Goal: Task Accomplishment & Management: Use online tool/utility

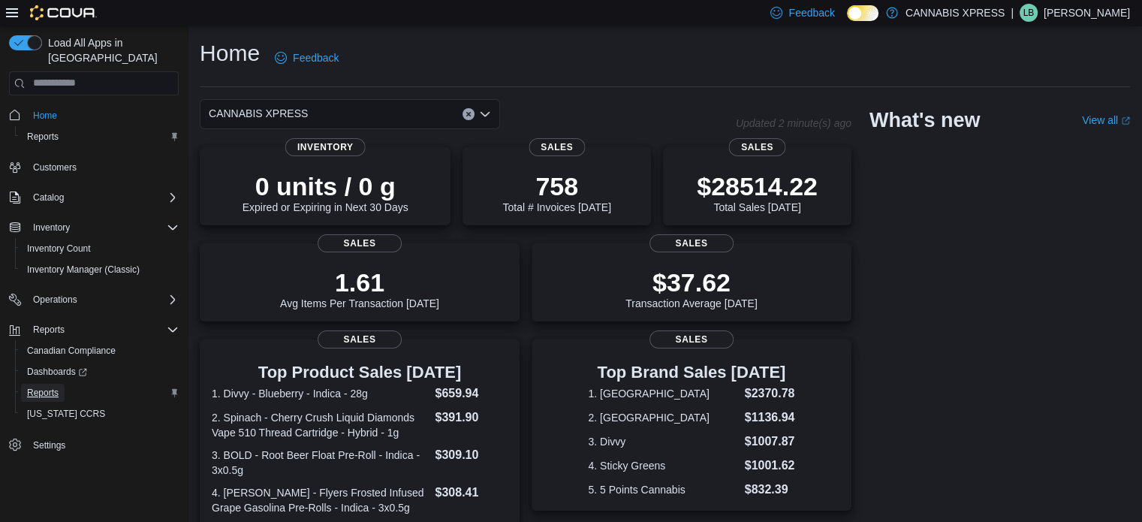
click at [48, 387] on span "Reports" at bounding box center [43, 393] width 32 height 12
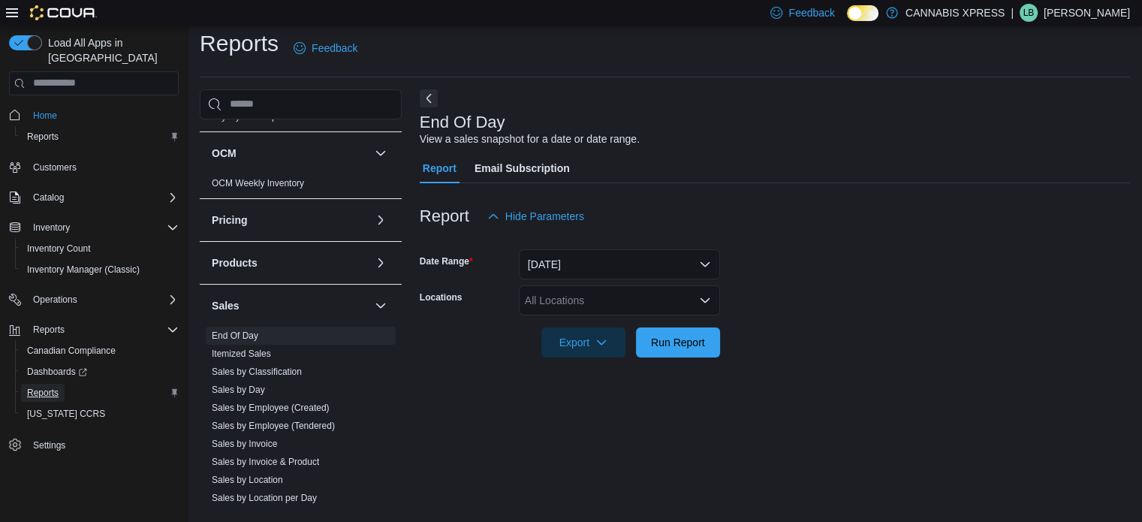
scroll to position [813, 0]
click at [264, 477] on link "Sales by Location" at bounding box center [247, 482] width 71 height 11
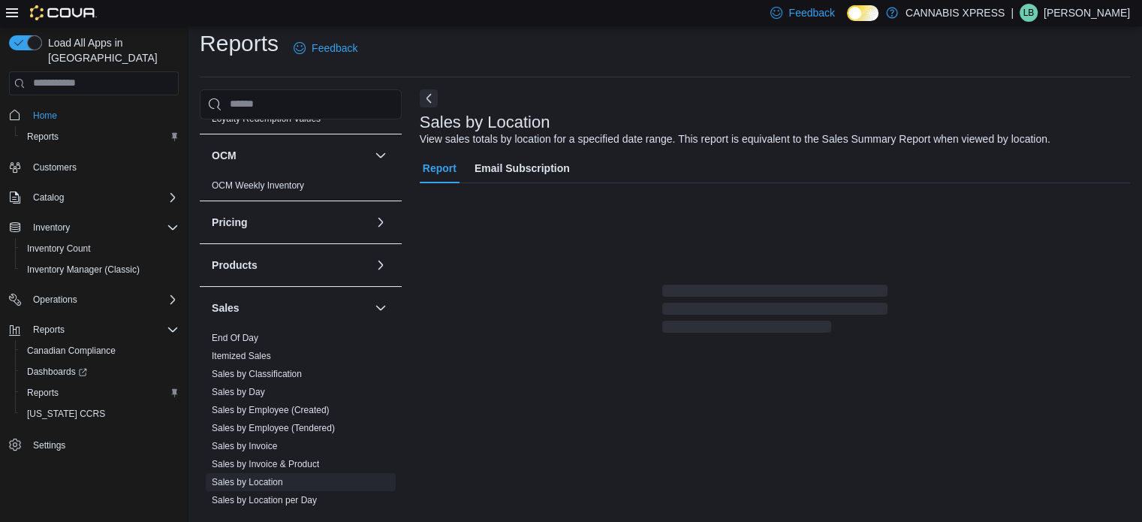
scroll to position [35, 0]
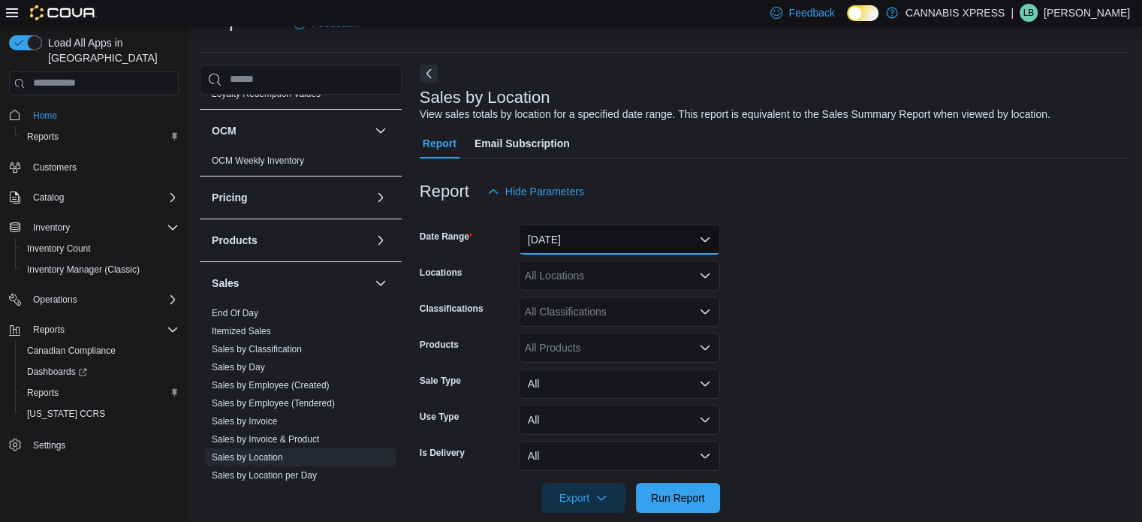
click at [556, 242] on button "[DATE]" at bounding box center [619, 239] width 201 height 30
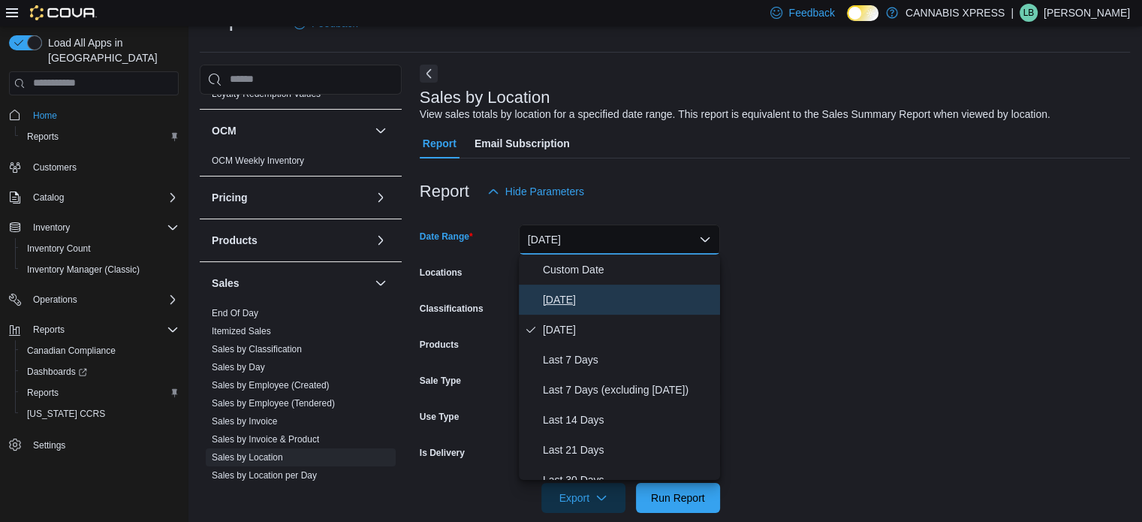
click at [567, 300] on span "[DATE]" at bounding box center [628, 300] width 171 height 18
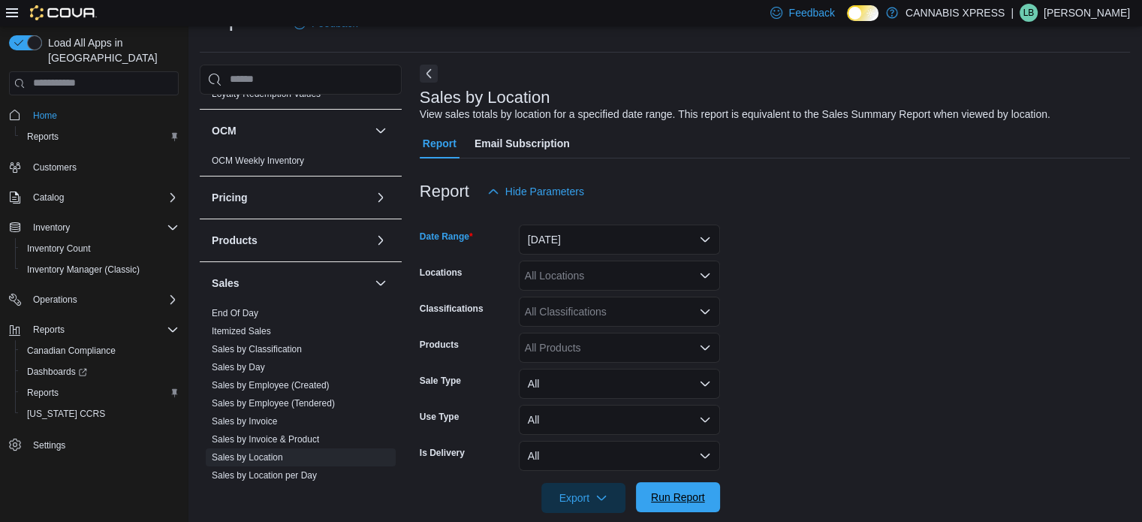
click at [688, 490] on span "Run Report" at bounding box center [678, 497] width 54 height 15
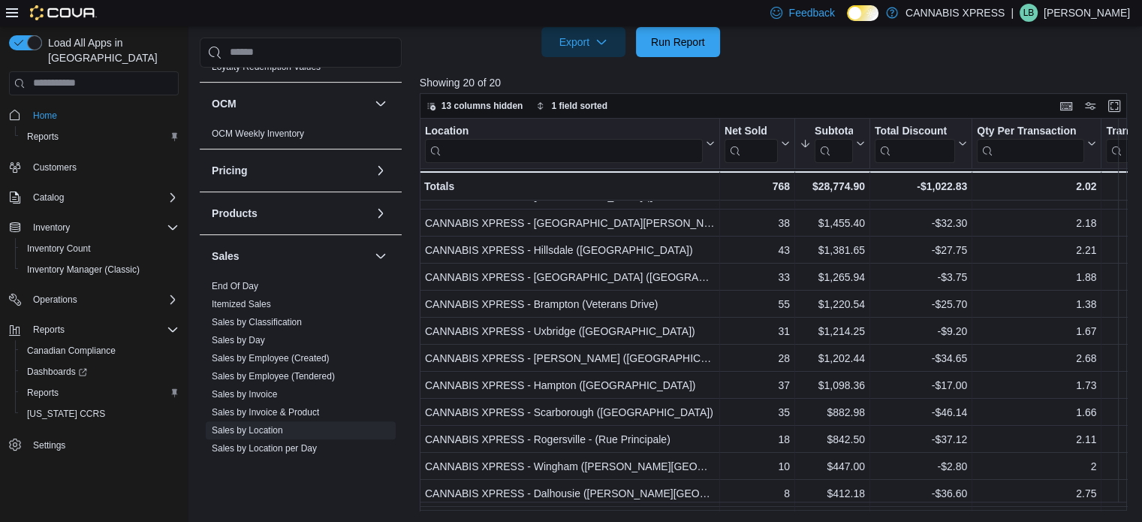
scroll to position [238, 0]
